Goal: Task Accomplishment & Management: Manage account settings

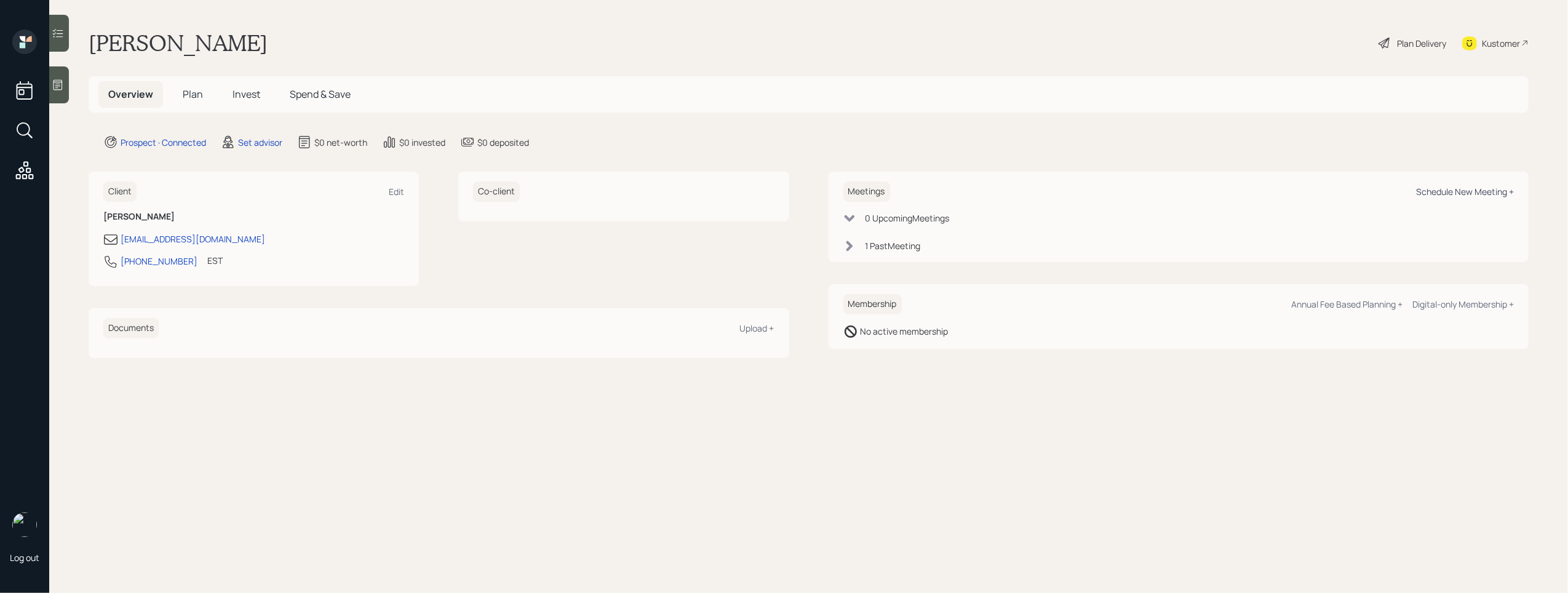
click at [1488, 194] on div "Schedule New Meeting +" at bounding box center [1464, 192] width 97 height 12
select select "round-[PERSON_NAME]"
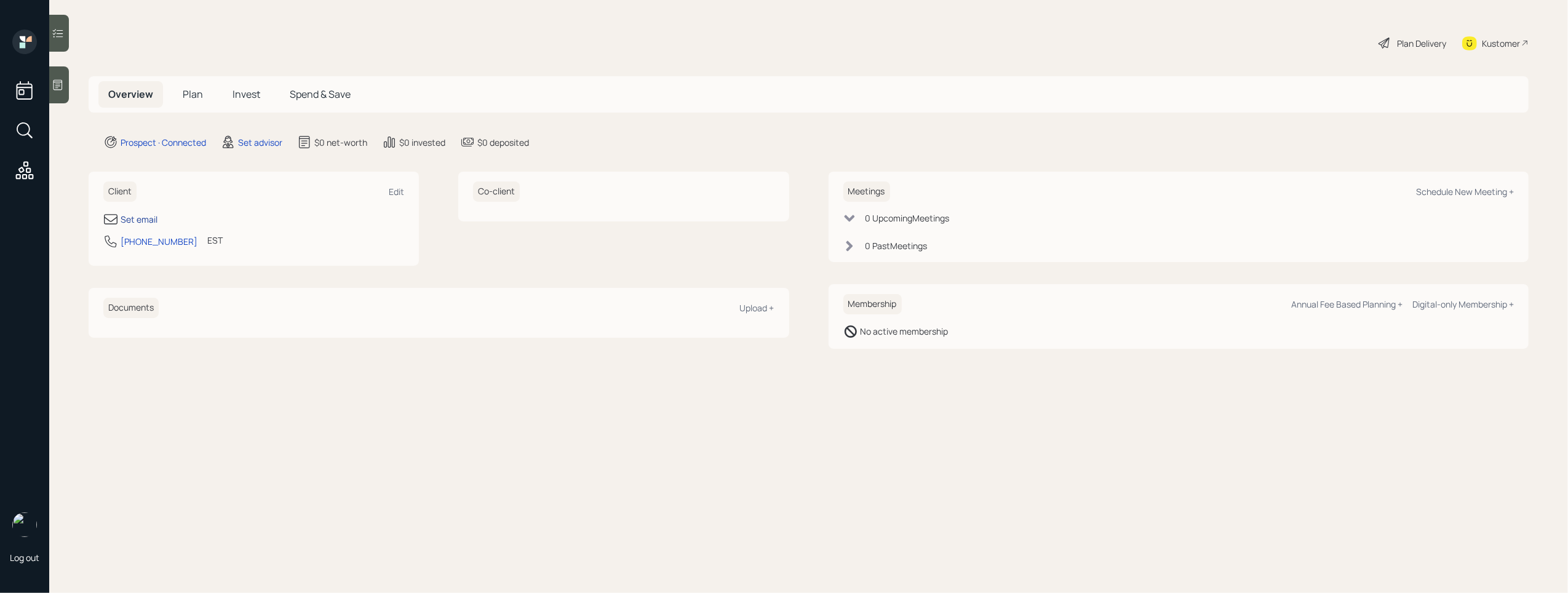
click at [137, 217] on div "Set email" at bounding box center [139, 219] width 37 height 13
